Goal: Information Seeking & Learning: Learn about a topic

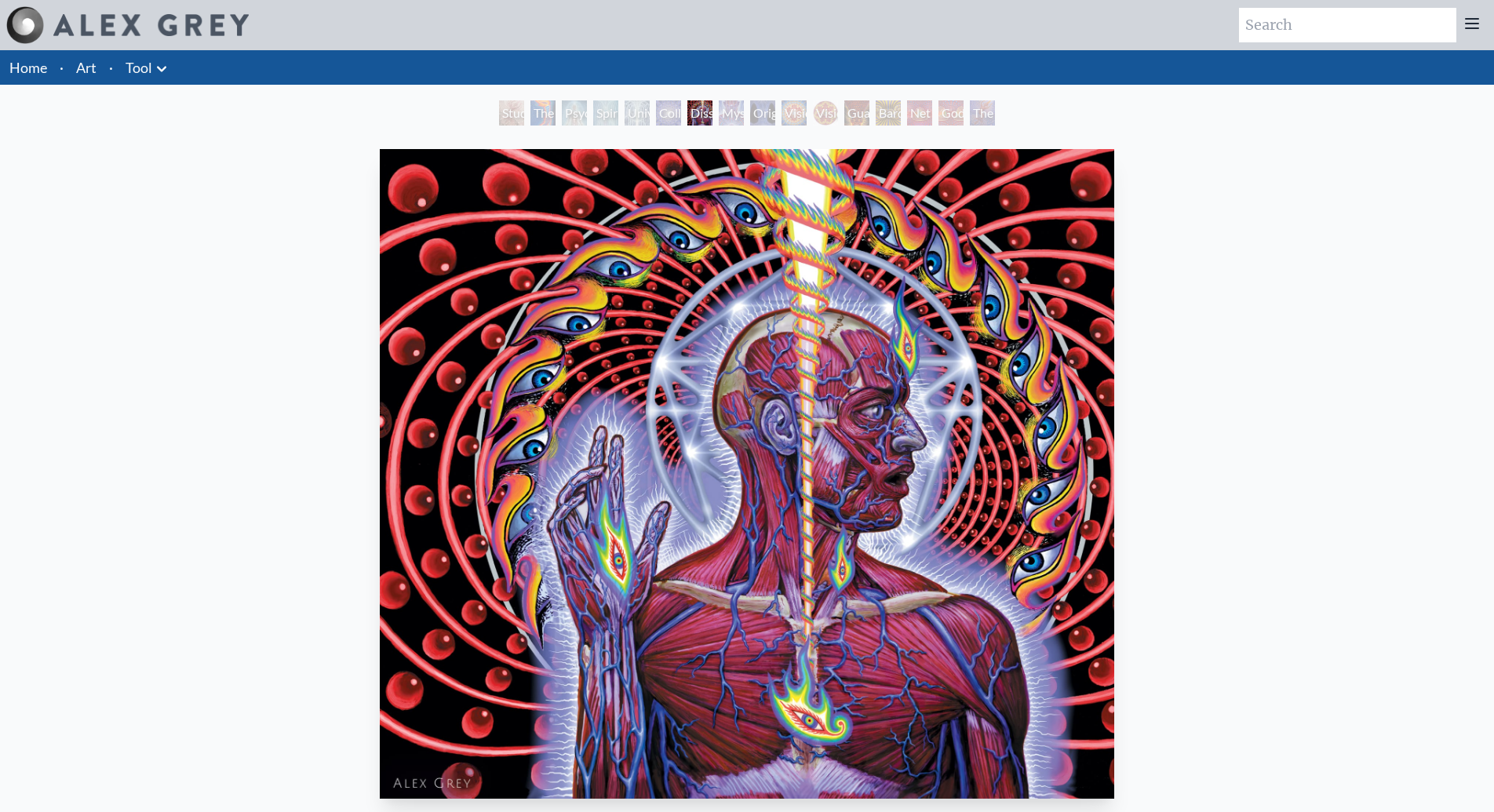
click at [664, 125] on div "Study for the Great Turn The Torch Psychic Energy System Spiritual Energy Syste…" at bounding box center [747, 115] width 502 height 30
click at [664, 117] on div "Collective Vision" at bounding box center [669, 112] width 25 height 25
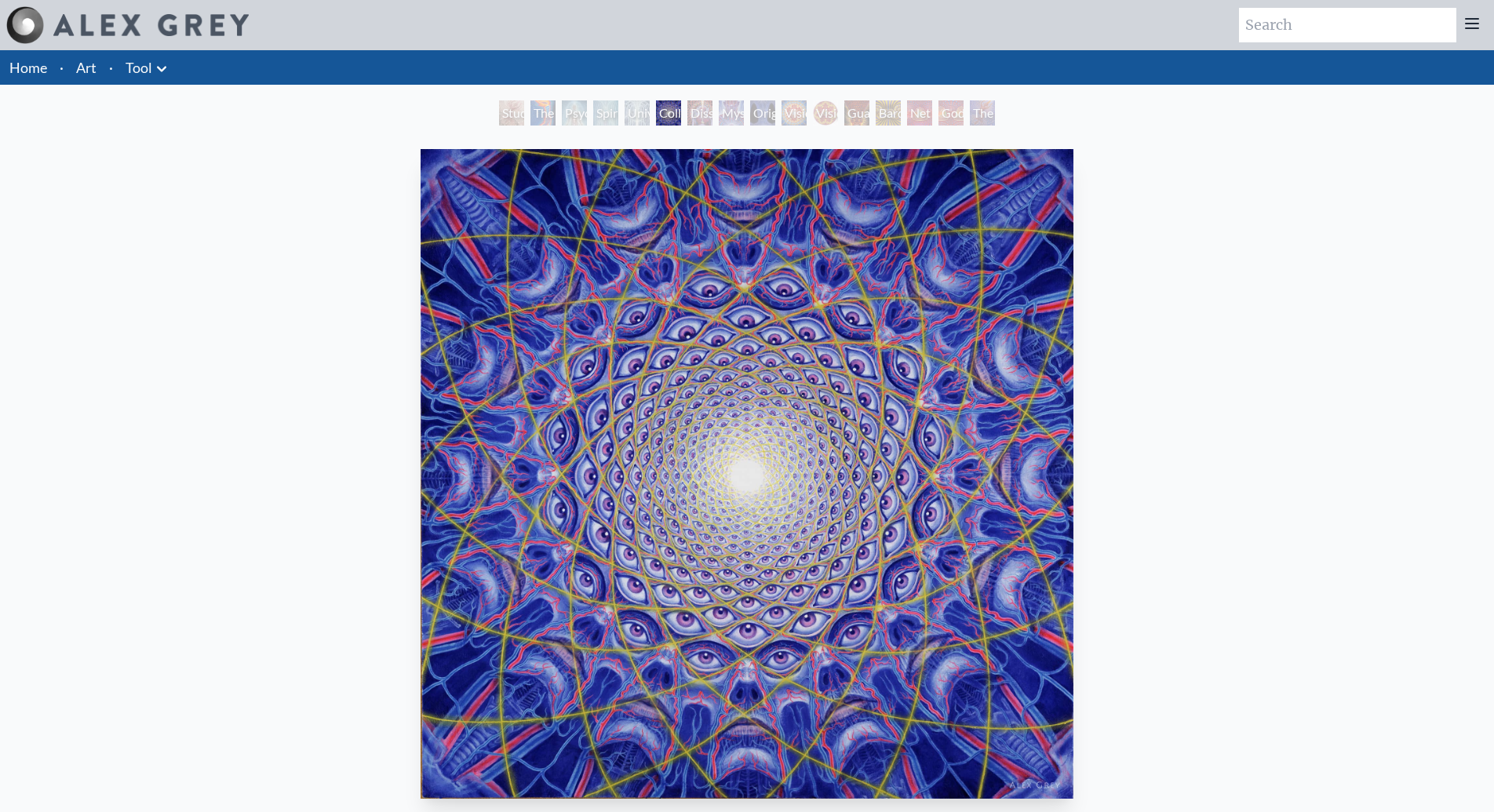
click at [990, 113] on div "The Great Turn" at bounding box center [982, 112] width 25 height 25
